Goal: Check status: Check status

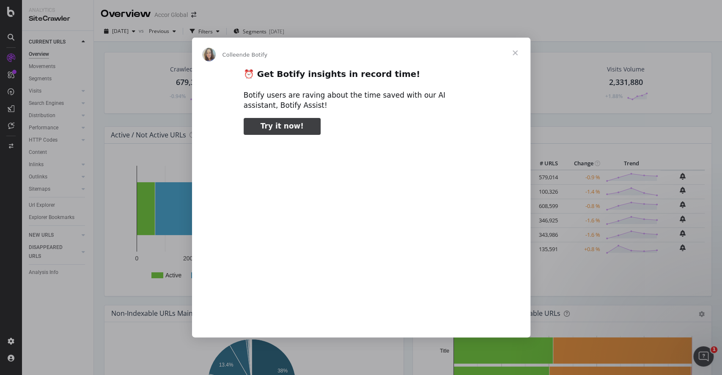
type input "818105"
click at [519, 52] on span "Fermer" at bounding box center [515, 53] width 30 height 30
